Goal: Task Accomplishment & Management: Use online tool/utility

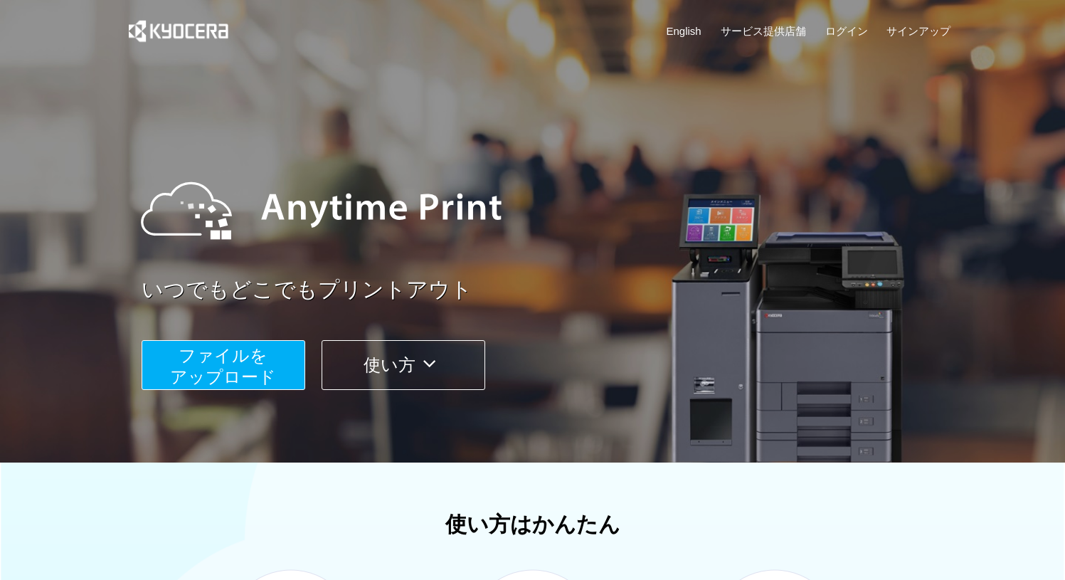
click at [249, 349] on span "ファイルを ​​アップロード" at bounding box center [223, 366] width 106 height 41
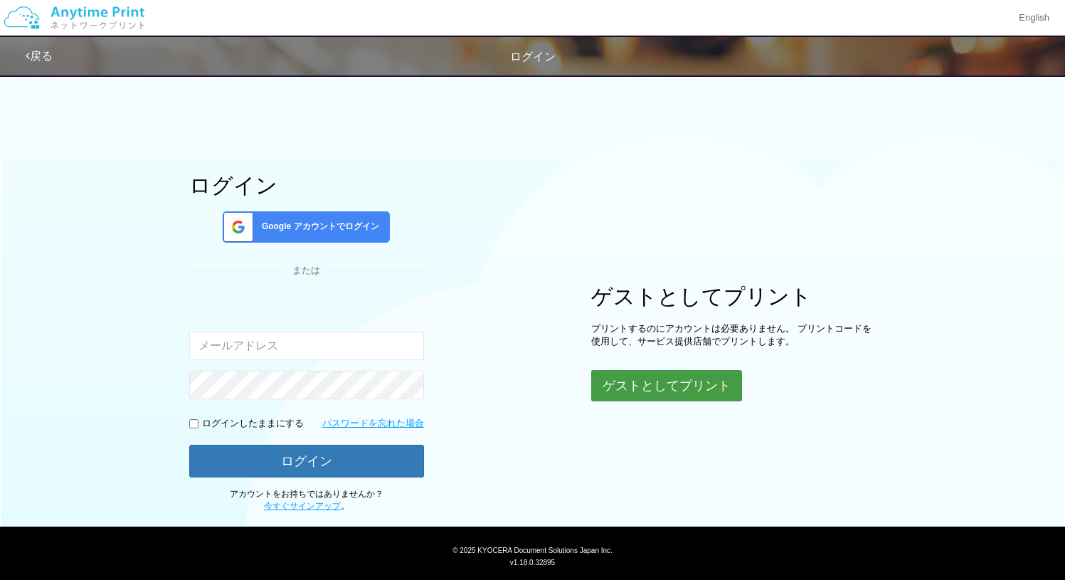
click at [651, 390] on button "ゲストとしてプリント" at bounding box center [666, 385] width 151 height 31
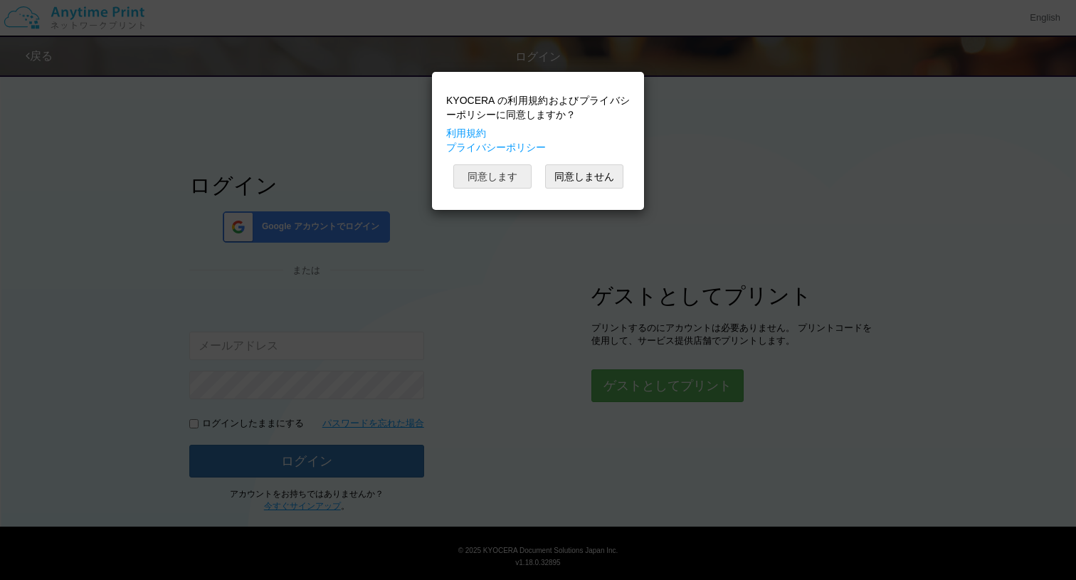
click at [505, 178] on button "同意します" at bounding box center [492, 176] width 78 height 24
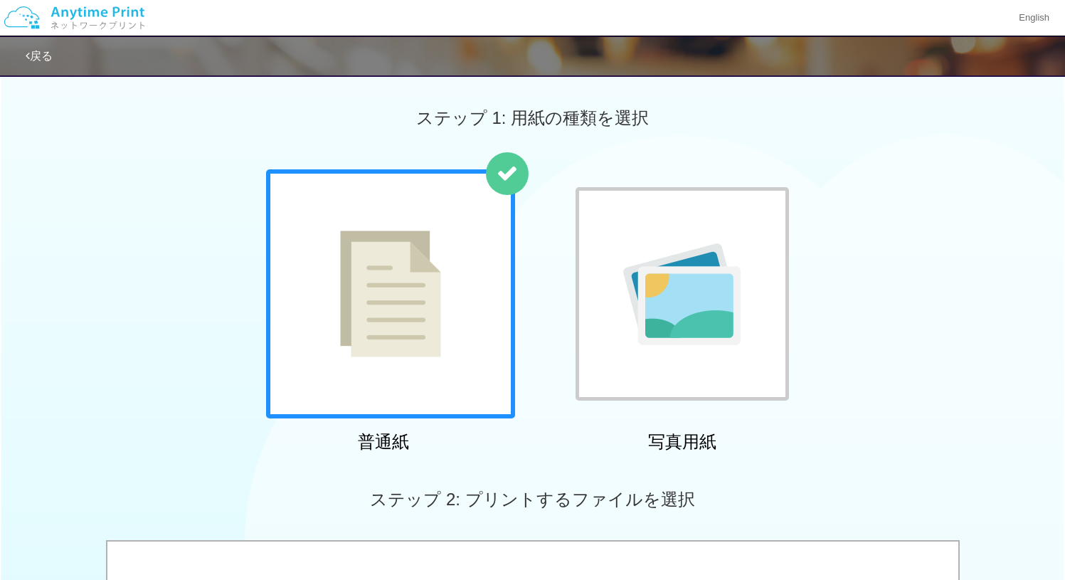
click at [418, 331] on img at bounding box center [390, 294] width 101 height 127
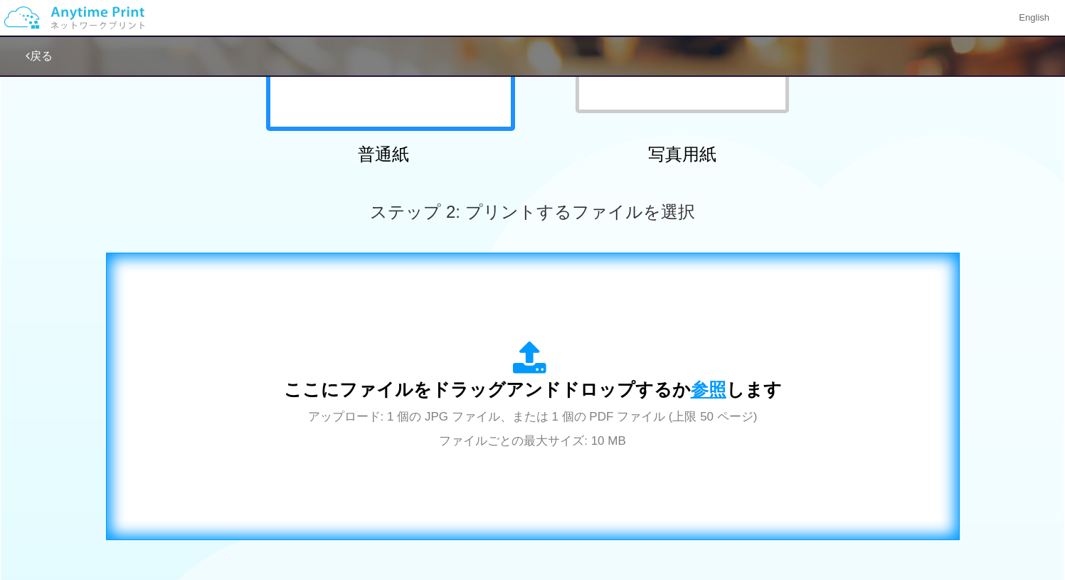
click at [706, 392] on span "参照" at bounding box center [709, 389] width 36 height 20
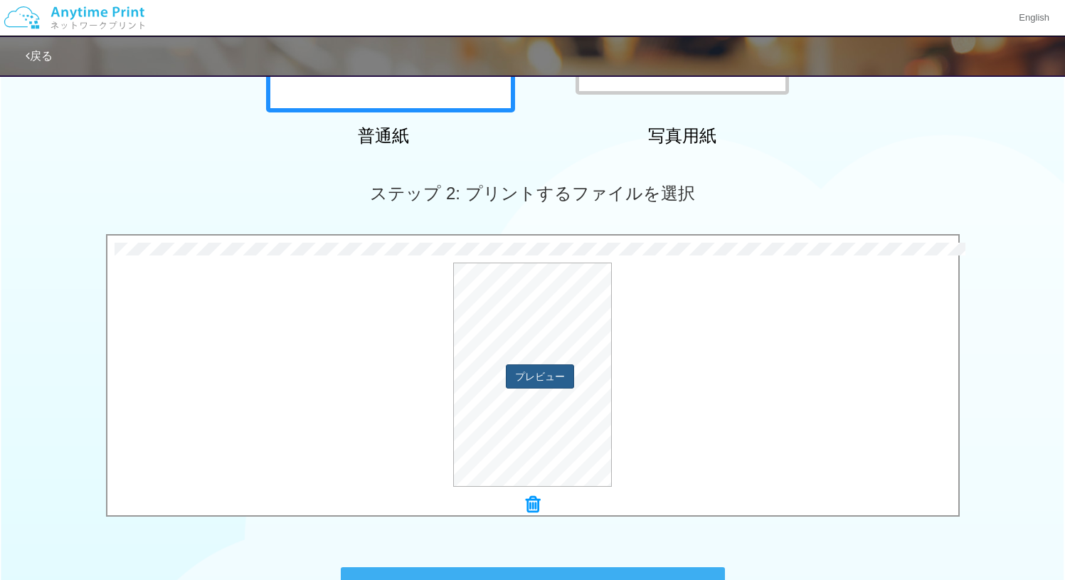
scroll to position [362, 0]
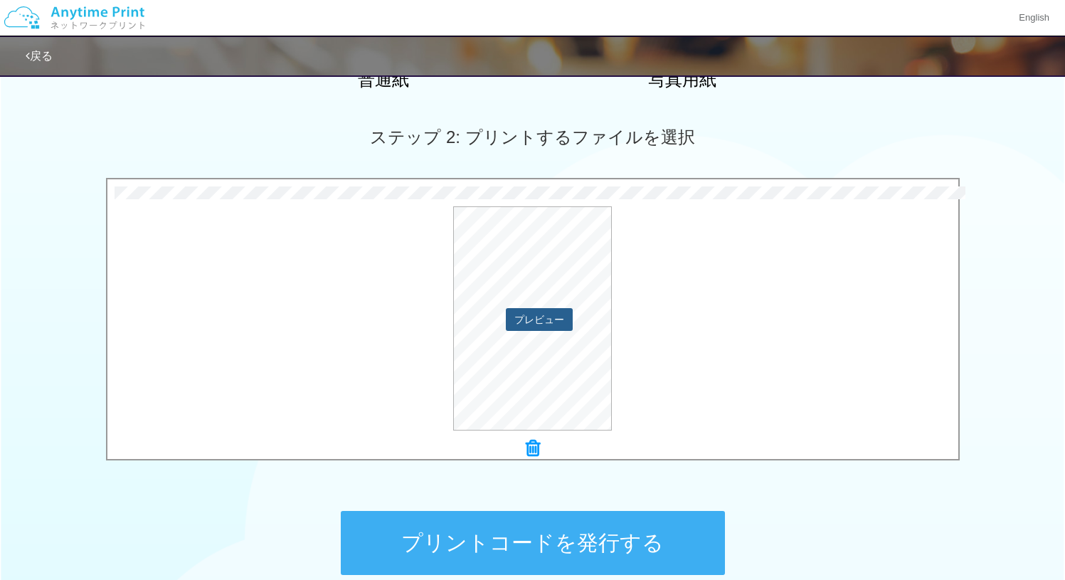
click at [537, 314] on button "プレビュー" at bounding box center [539, 319] width 67 height 23
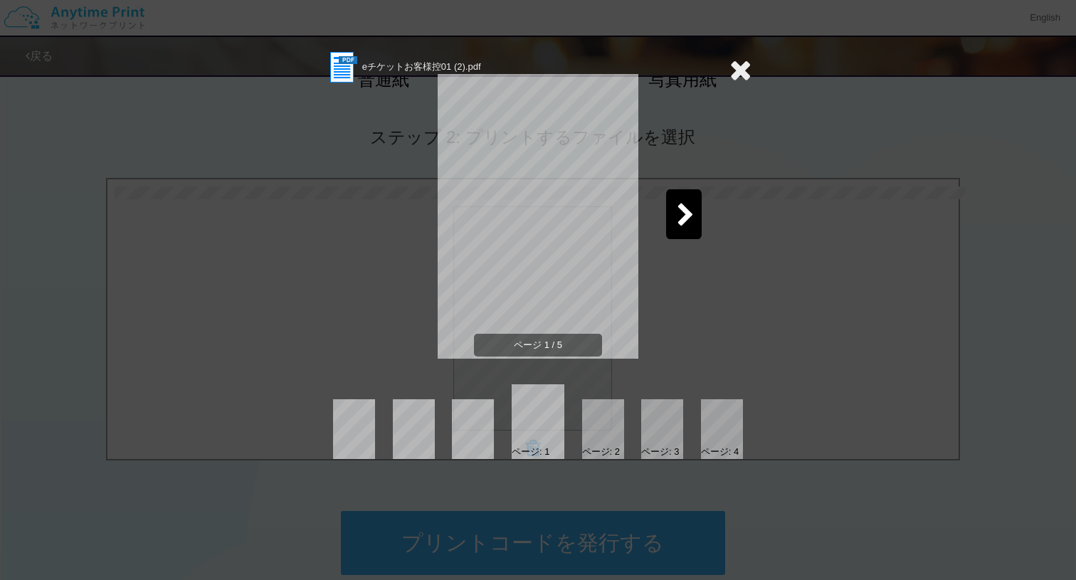
click at [616, 431] on div at bounding box center [603, 429] width 42 height 60
click at [473, 423] on div at bounding box center [473, 429] width 42 height 60
click at [598, 425] on div at bounding box center [603, 429] width 42 height 60
click at [650, 422] on div at bounding box center [662, 429] width 42 height 60
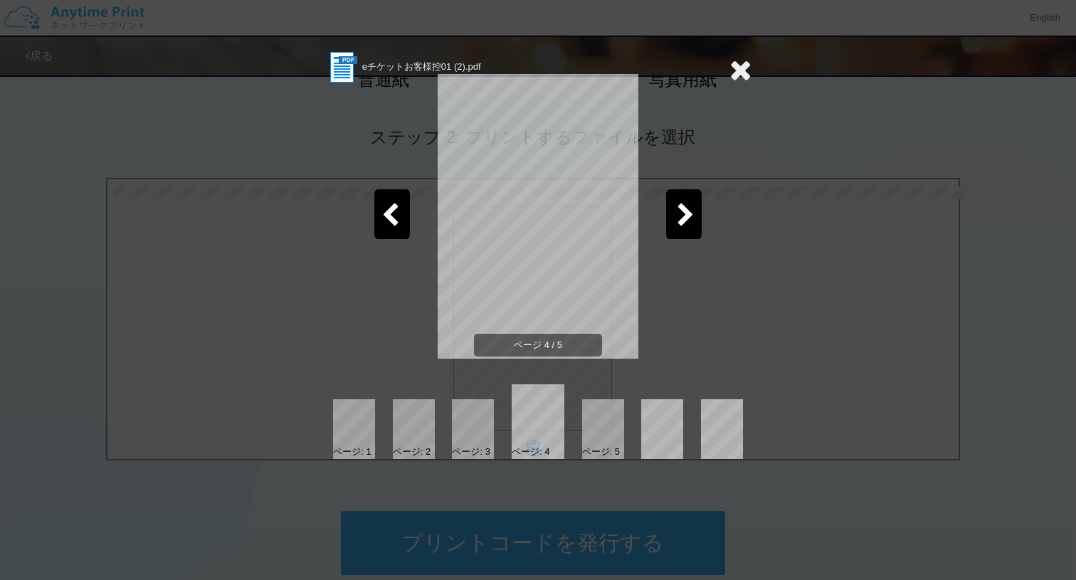
click at [742, 67] on icon at bounding box center [741, 70] width 22 height 28
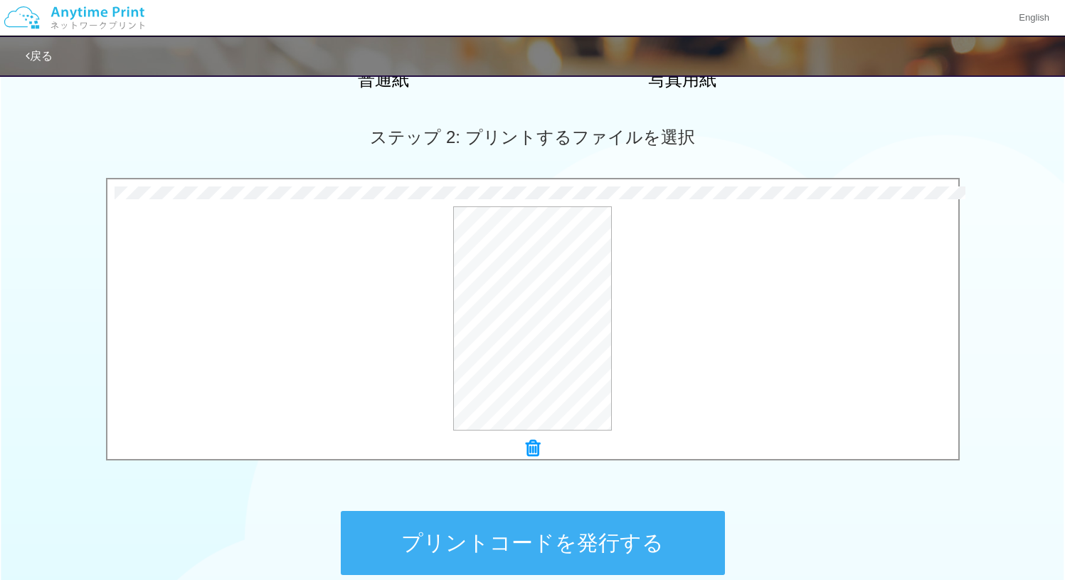
click at [534, 451] on icon at bounding box center [533, 448] width 14 height 19
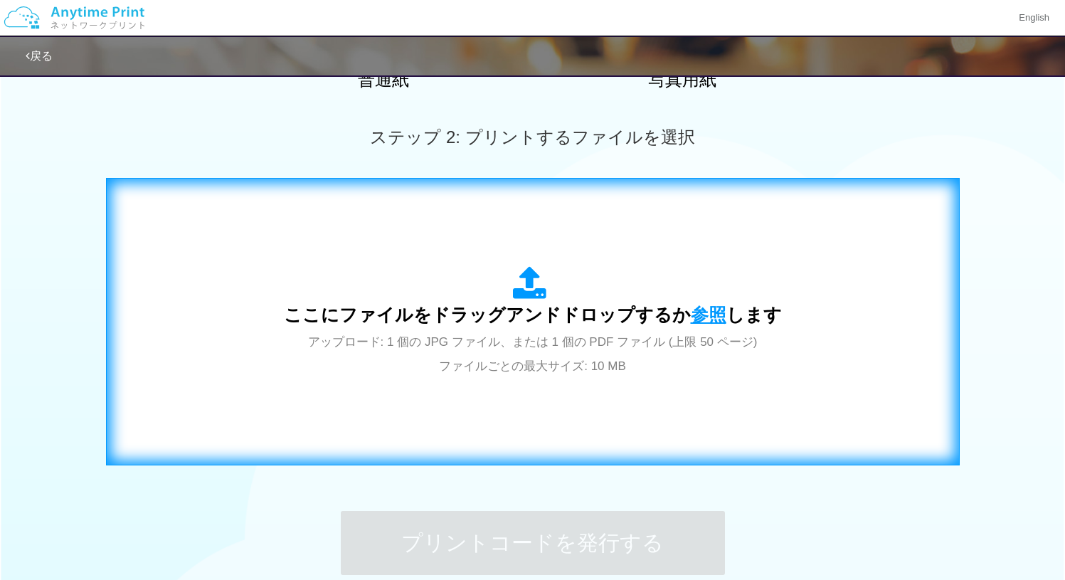
click at [692, 309] on span "参照" at bounding box center [709, 315] width 36 height 20
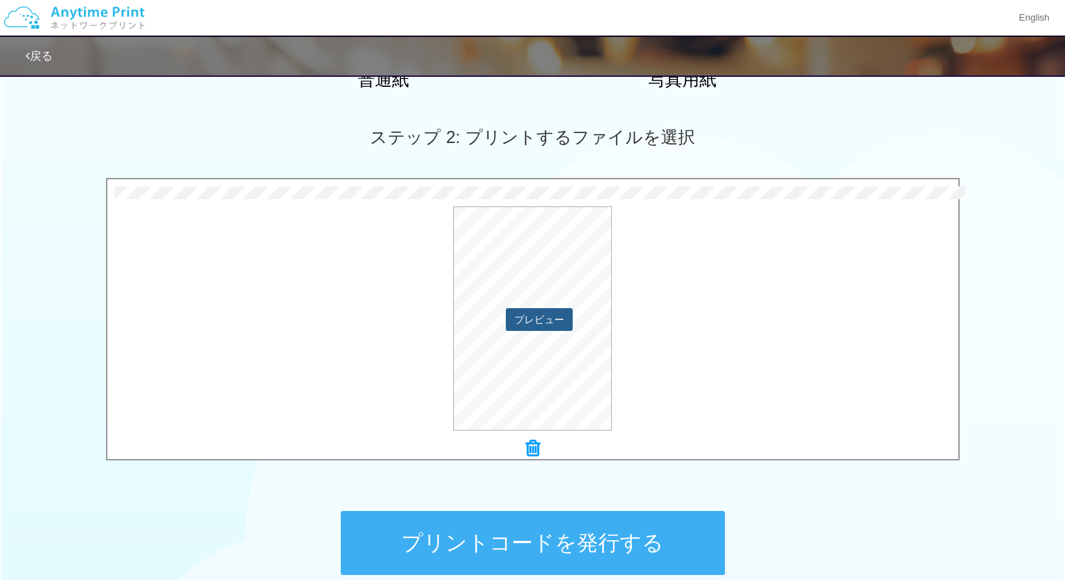
click at [532, 324] on button "プレビュー" at bounding box center [539, 319] width 67 height 23
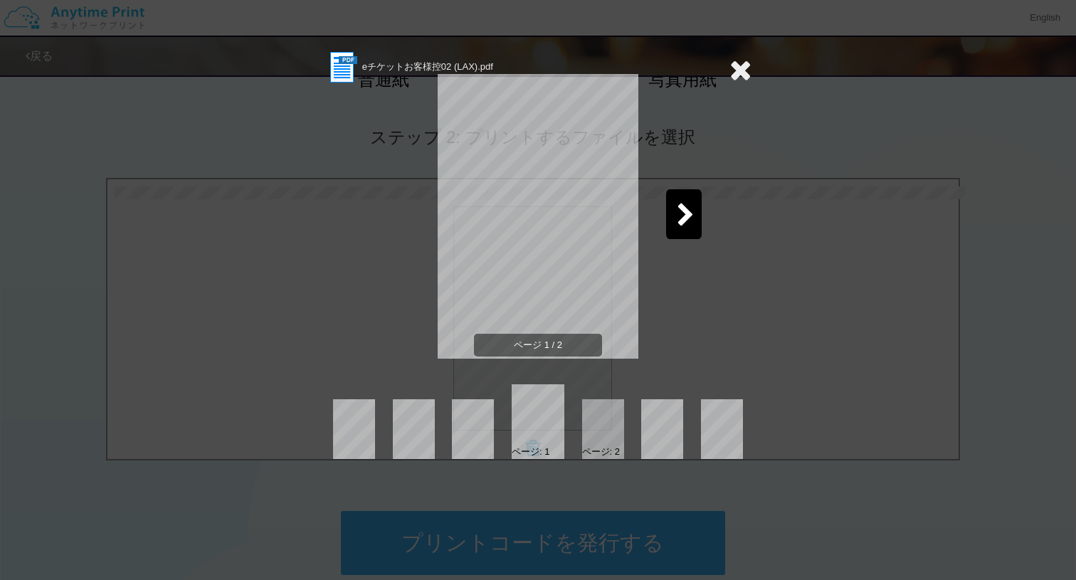
click at [745, 74] on icon at bounding box center [741, 70] width 22 height 28
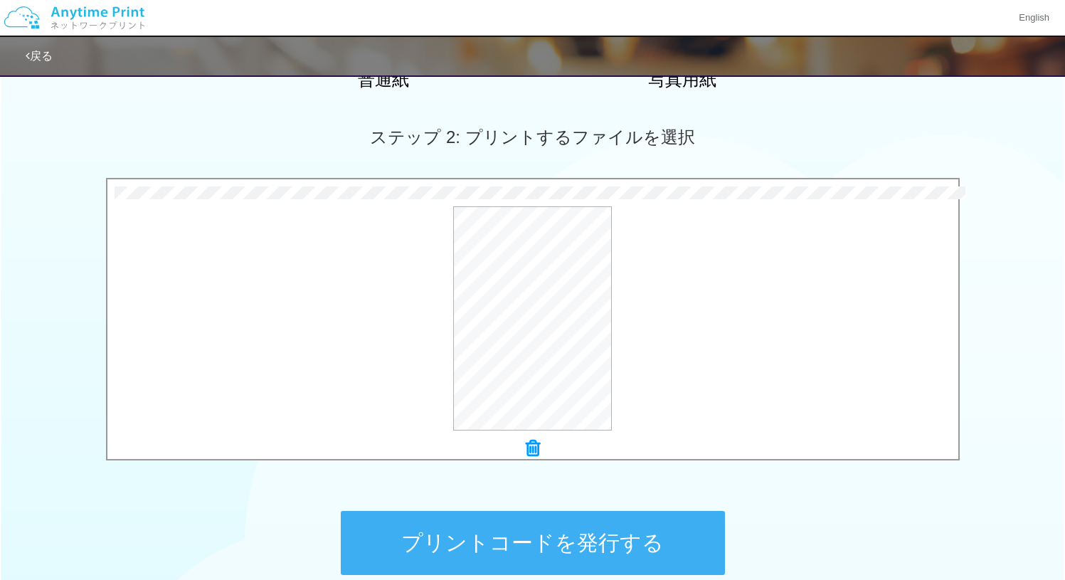
click at [554, 534] on button "プリントコードを発行する" at bounding box center [533, 543] width 384 height 64
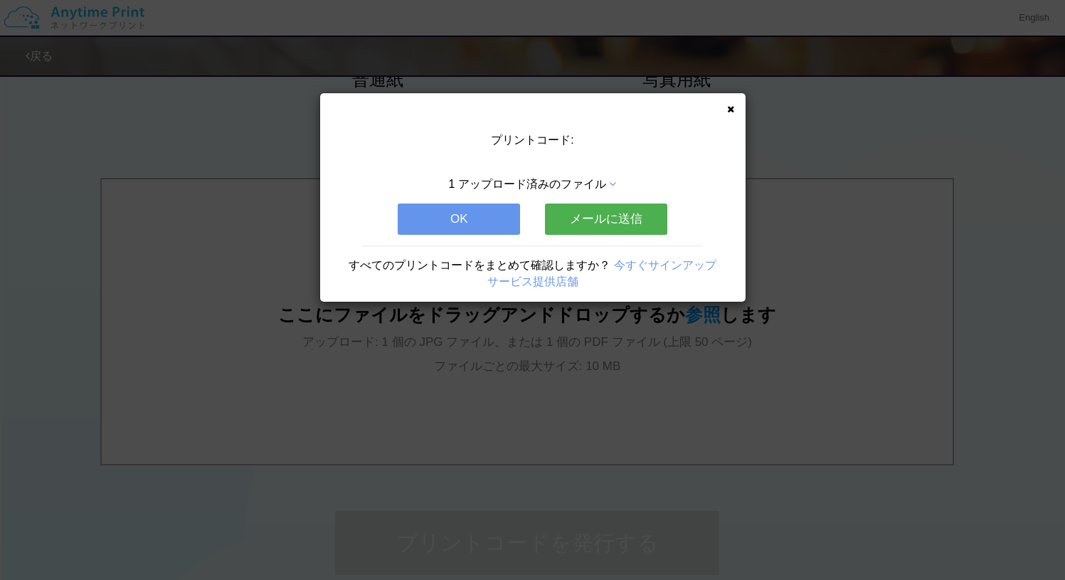
scroll to position [0, 0]
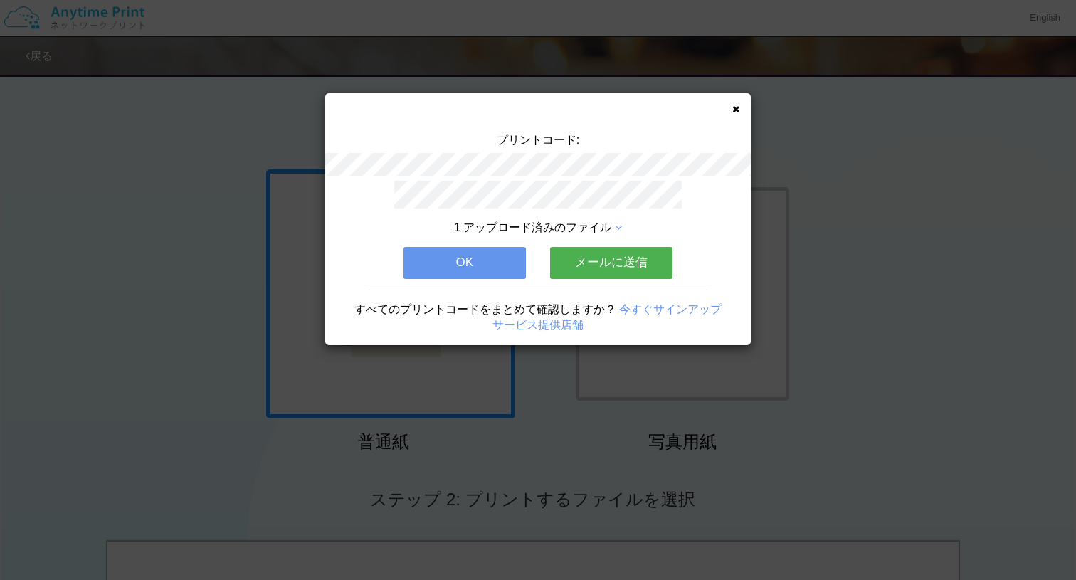
click at [613, 278] on button "メールに送信" at bounding box center [611, 262] width 122 height 31
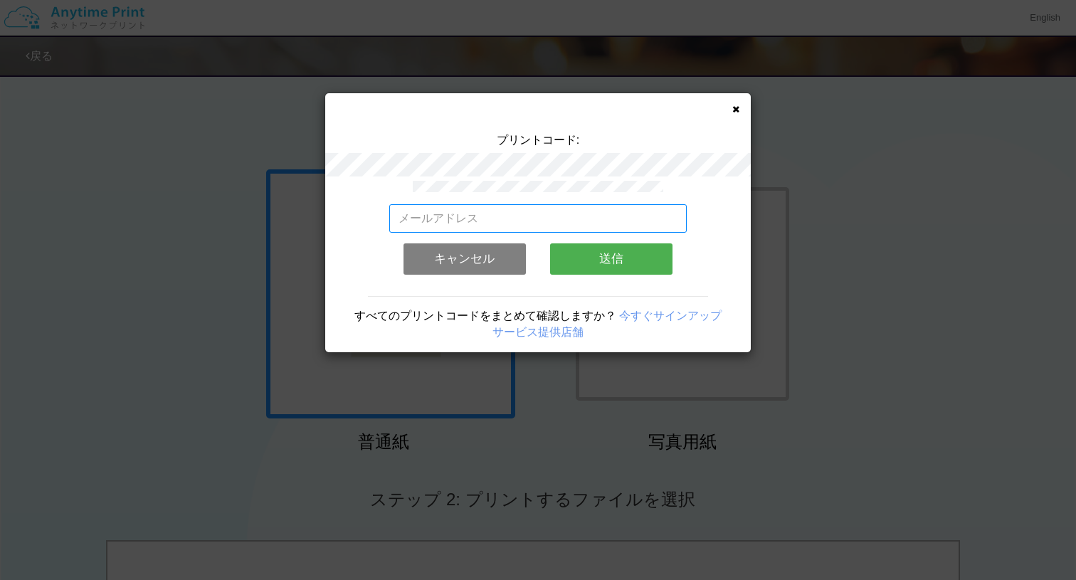
click at [551, 216] on input "email" at bounding box center [538, 218] width 298 height 28
type input "[EMAIL_ADDRESS][DOMAIN_NAME]"
click at [582, 259] on button "送信" at bounding box center [611, 258] width 122 height 31
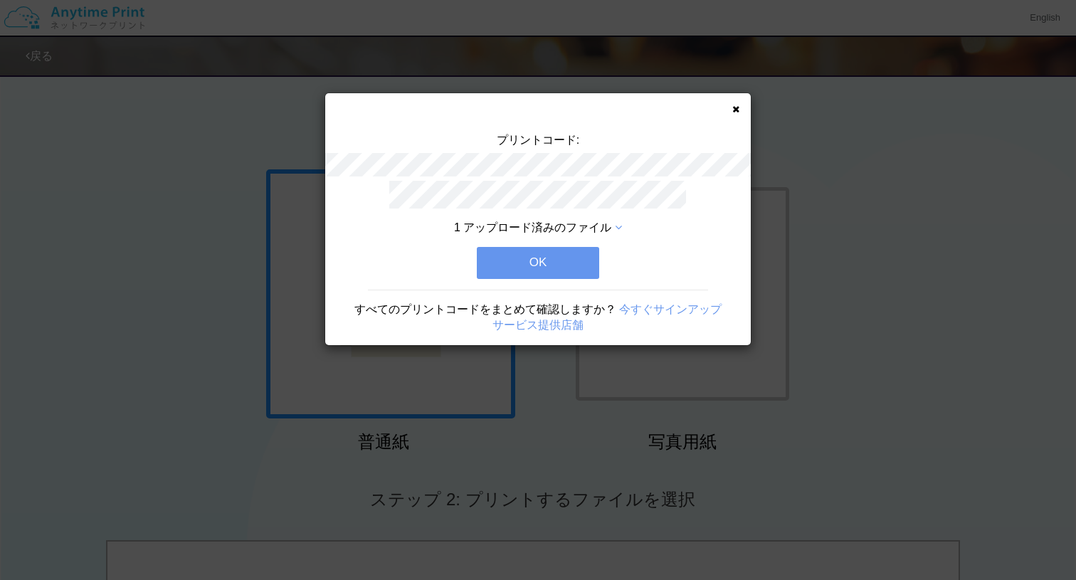
click at [551, 260] on button "OK" at bounding box center [538, 262] width 122 height 31
